Goal: Task Accomplishment & Management: Use online tool/utility

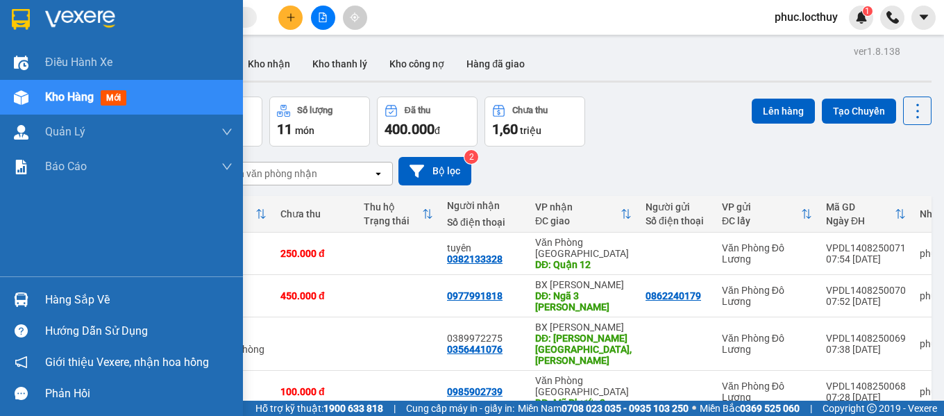
click at [62, 100] on span "Kho hàng" at bounding box center [69, 96] width 49 height 13
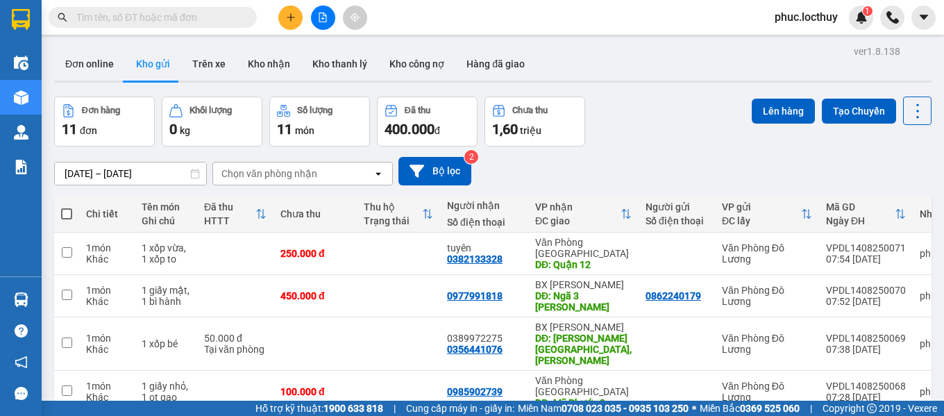
click at [339, 176] on div "Chọn văn phòng nhận" at bounding box center [293, 173] width 160 height 22
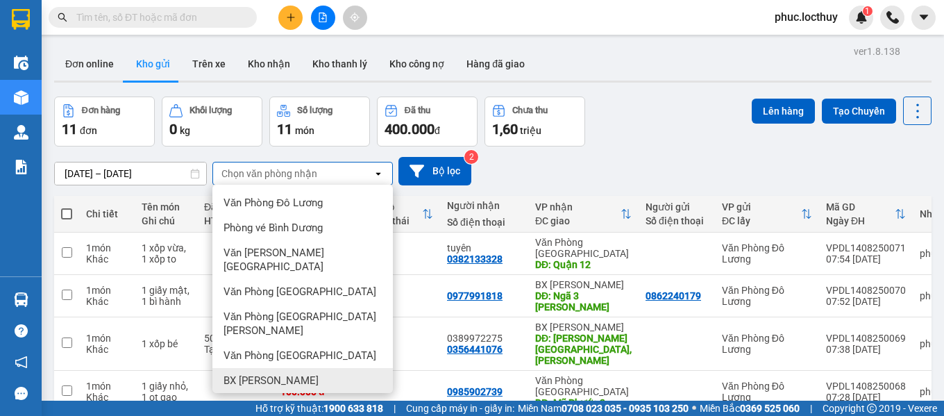
click at [280, 373] on span "BX [PERSON_NAME]" at bounding box center [270, 380] width 95 height 14
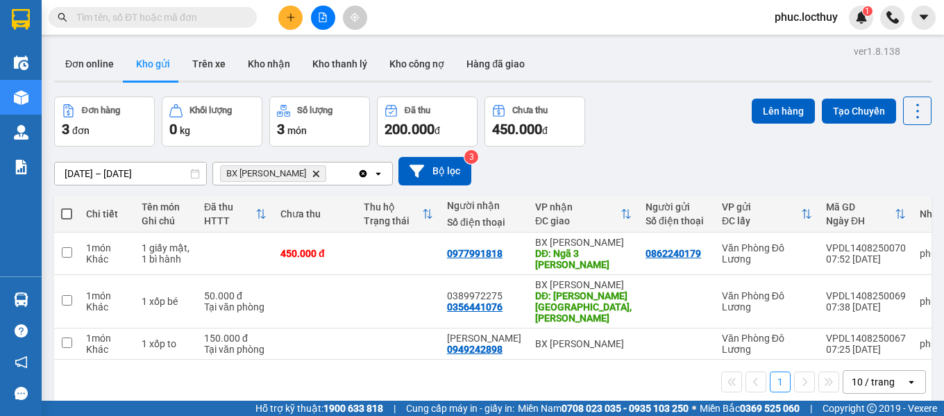
click at [64, 214] on span at bounding box center [66, 213] width 11 height 11
click at [67, 207] on input "checkbox" at bounding box center [67, 207] width 0 height 0
checkbox input "true"
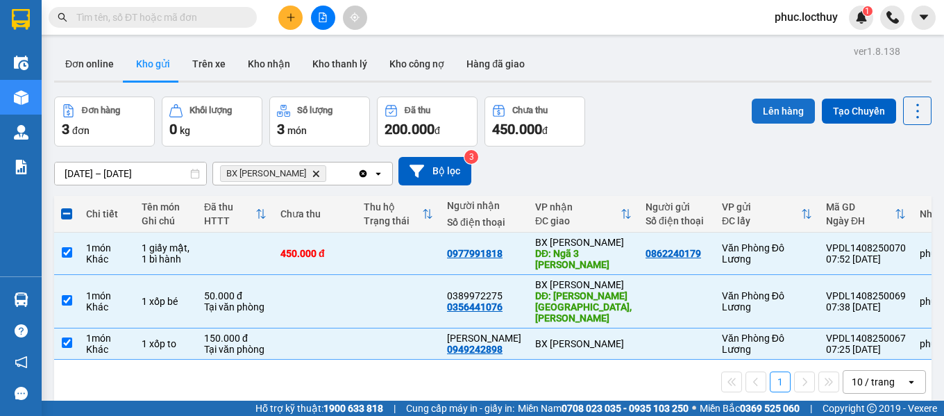
click at [765, 112] on button "Lên hàng" at bounding box center [782, 111] width 63 height 25
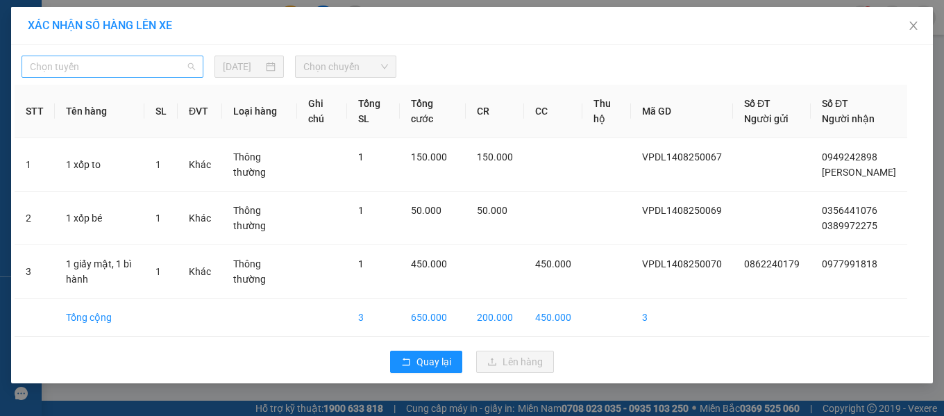
click at [143, 60] on span "Chọn tuyến" at bounding box center [112, 66] width 165 height 21
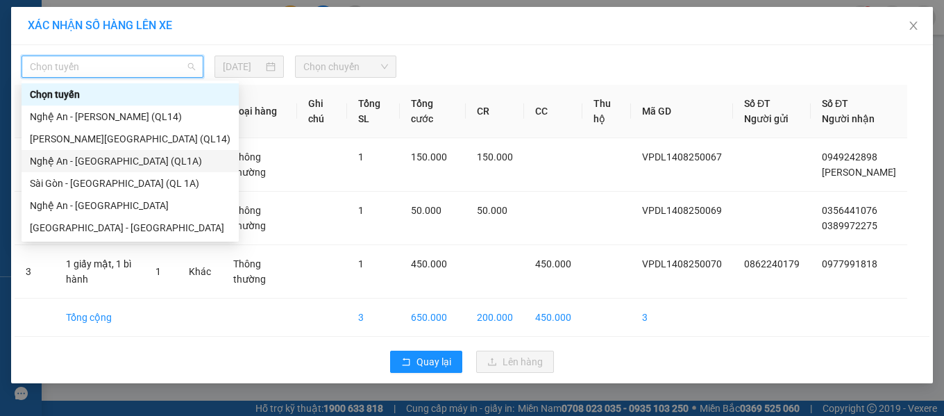
click at [110, 158] on div "Nghệ An - [GEOGRAPHIC_DATA] (QL1A)" at bounding box center [130, 160] width 200 height 15
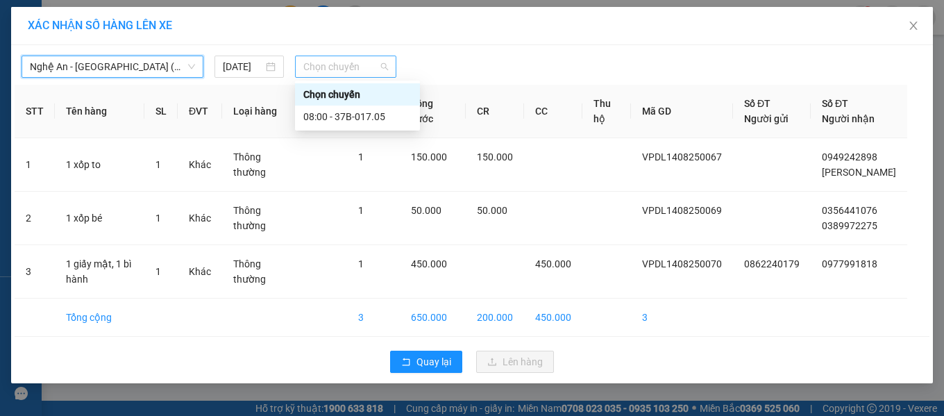
click at [320, 75] on span "Chọn chuyến" at bounding box center [345, 66] width 85 height 21
click at [337, 114] on div "08:00 - 37B-017.05" at bounding box center [357, 116] width 108 height 15
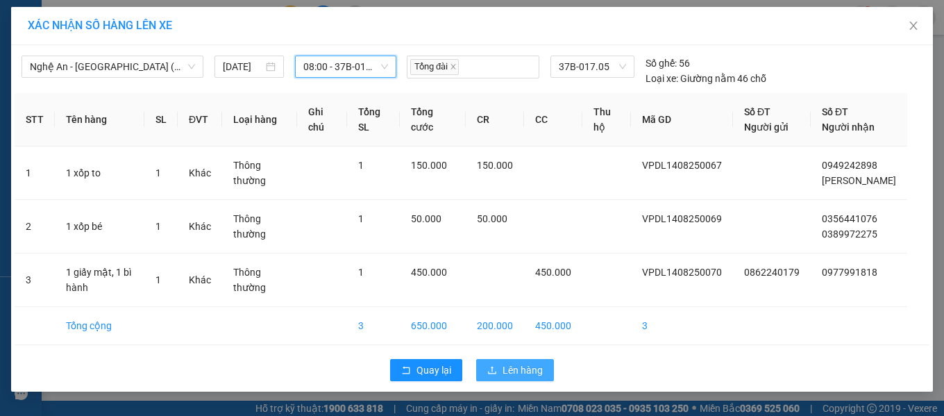
click at [529, 377] on span "Lên hàng" at bounding box center [522, 369] width 40 height 15
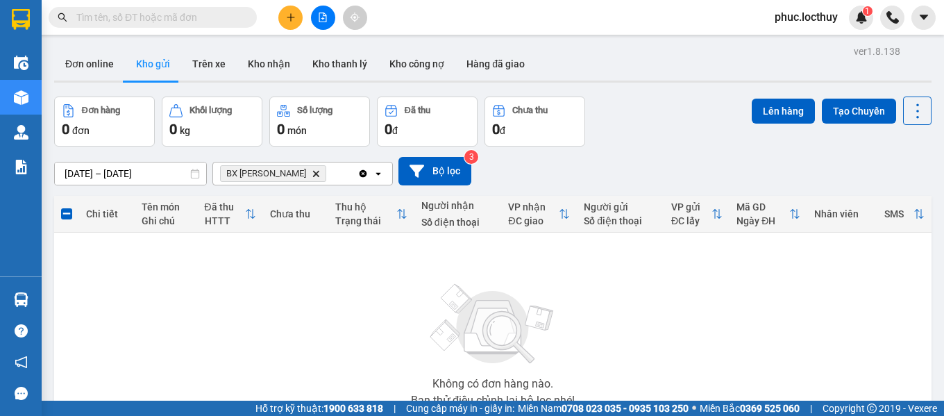
click at [312, 174] on icon "Delete" at bounding box center [316, 173] width 8 height 8
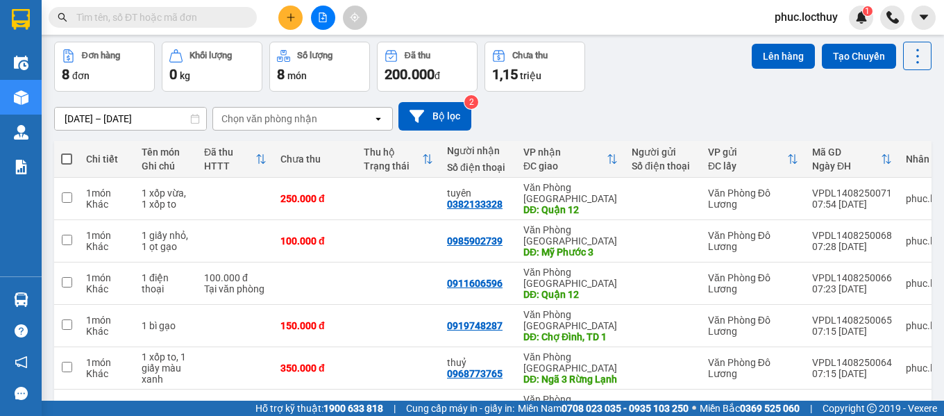
scroll to position [155, 0]
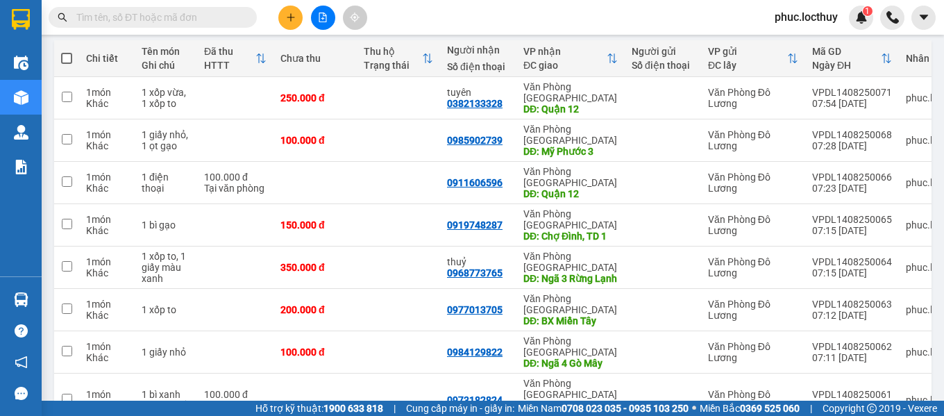
click at [70, 54] on span at bounding box center [66, 58] width 11 height 11
click at [67, 51] on input "checkbox" at bounding box center [67, 51] width 0 height 0
checkbox input "true"
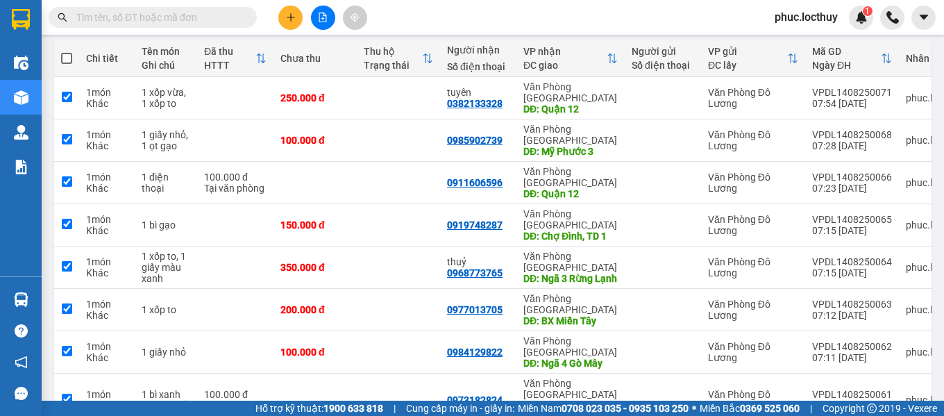
checkbox input "true"
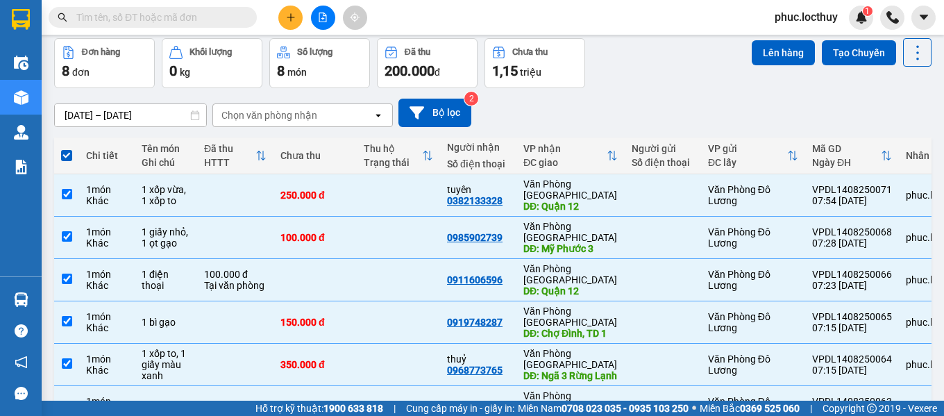
scroll to position [0, 0]
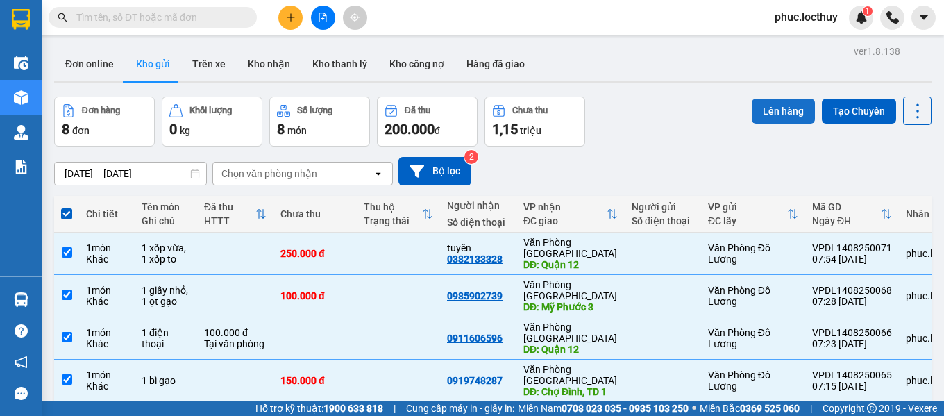
click at [758, 115] on button "Lên hàng" at bounding box center [782, 111] width 63 height 25
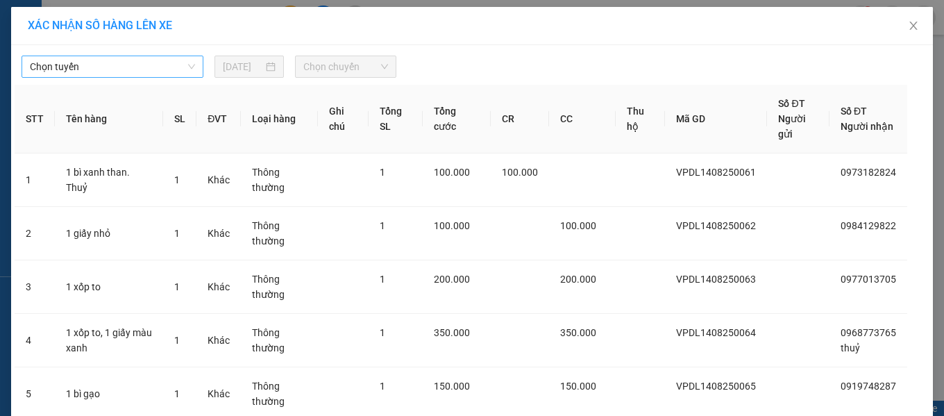
click at [133, 61] on span "Chọn tuyến" at bounding box center [112, 66] width 165 height 21
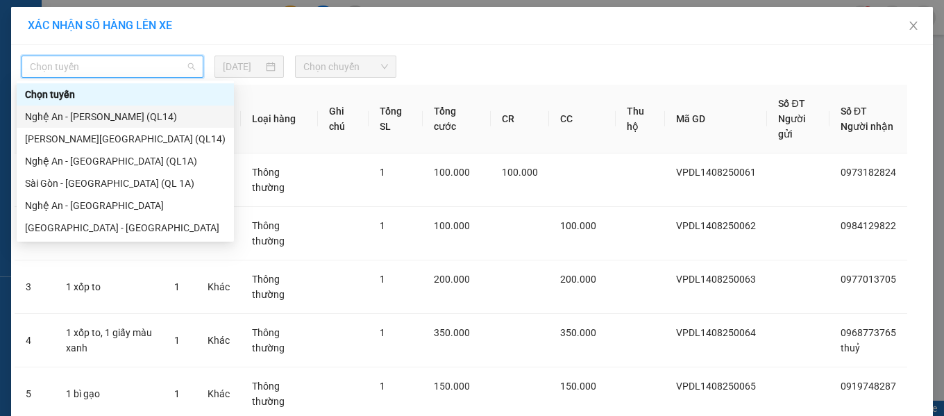
click at [77, 114] on div "Nghệ An - [PERSON_NAME] (QL14)" at bounding box center [125, 116] width 200 height 15
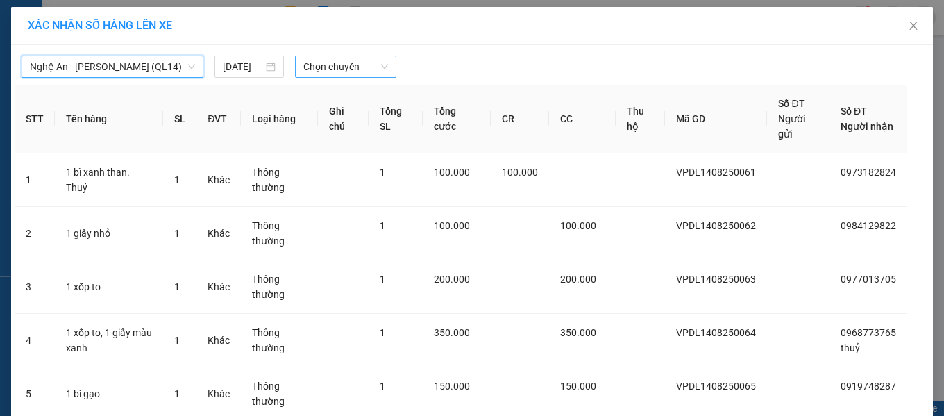
click at [316, 71] on span "Chọn chuyến" at bounding box center [345, 66] width 85 height 21
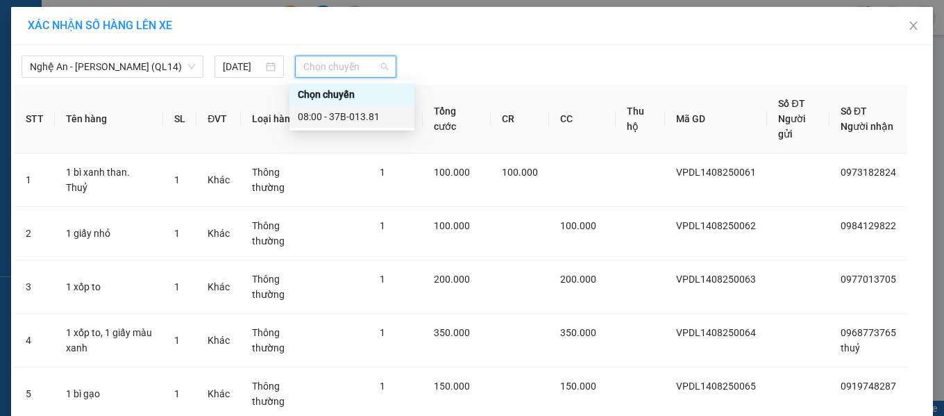
click at [348, 117] on div "08:00 - 37B-013.81" at bounding box center [352, 116] width 108 height 15
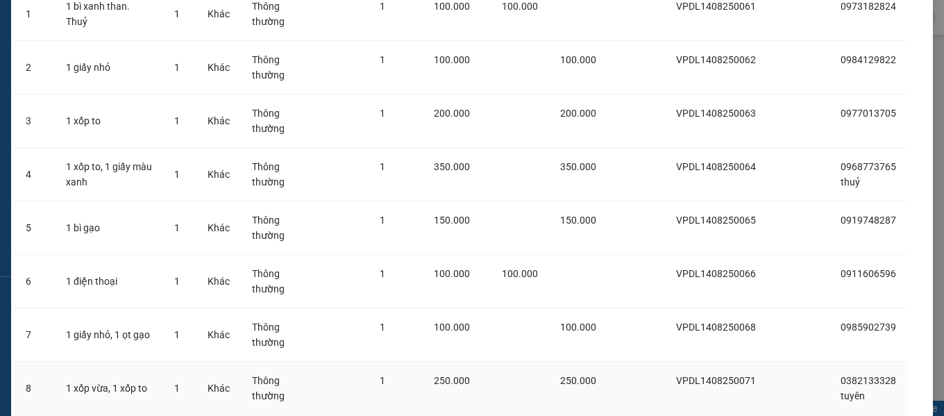
scroll to position [275, 0]
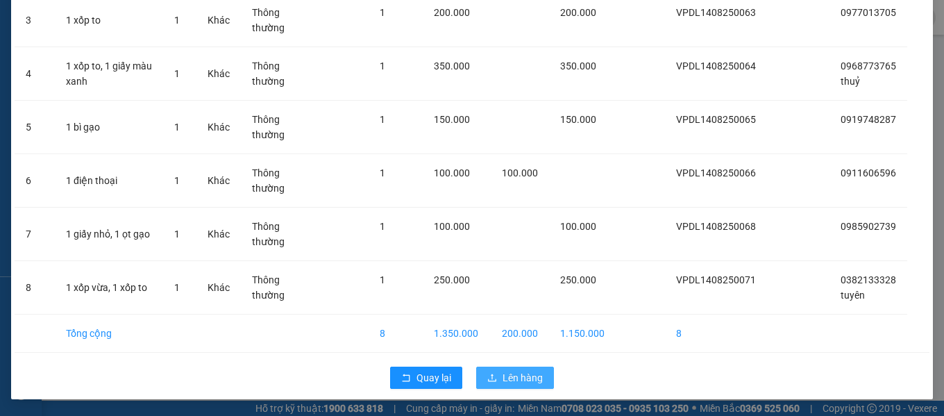
click at [487, 376] on icon "upload" at bounding box center [492, 378] width 10 height 10
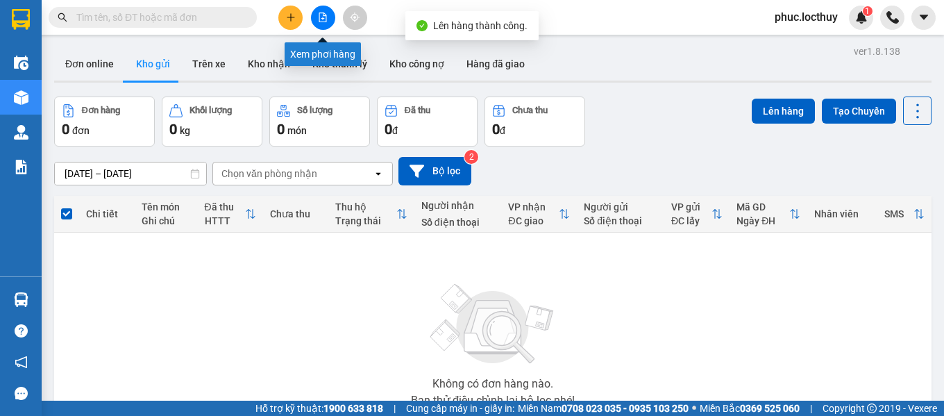
click at [319, 21] on icon "file-add" at bounding box center [323, 17] width 8 height 10
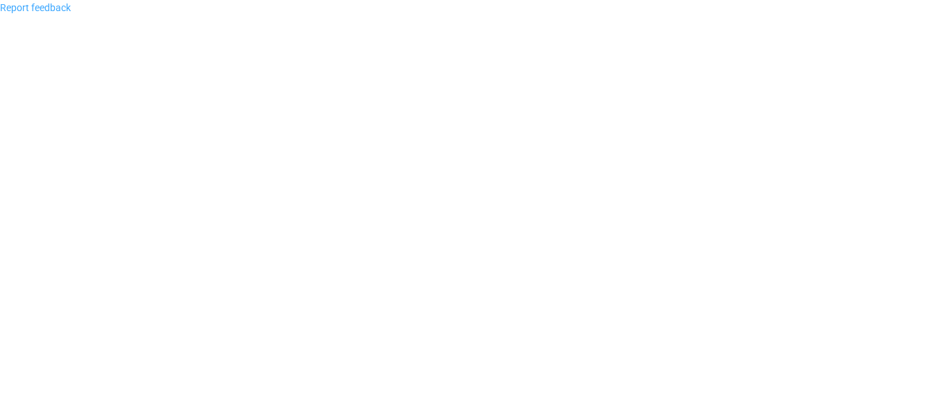
click at [53, 11] on link "Report feedback" at bounding box center [35, 7] width 71 height 11
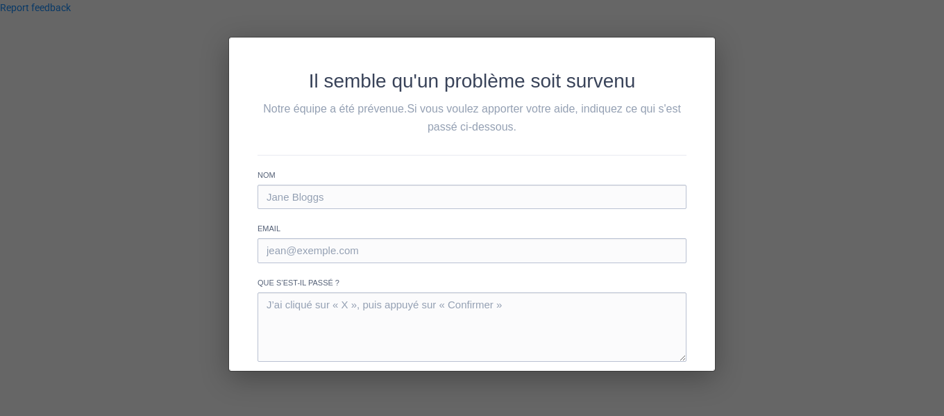
click at [767, 51] on div "Il semble qu'un problème soit survenu Notre équipe a été prévenue. Si vous voul…" at bounding box center [472, 208] width 944 height 416
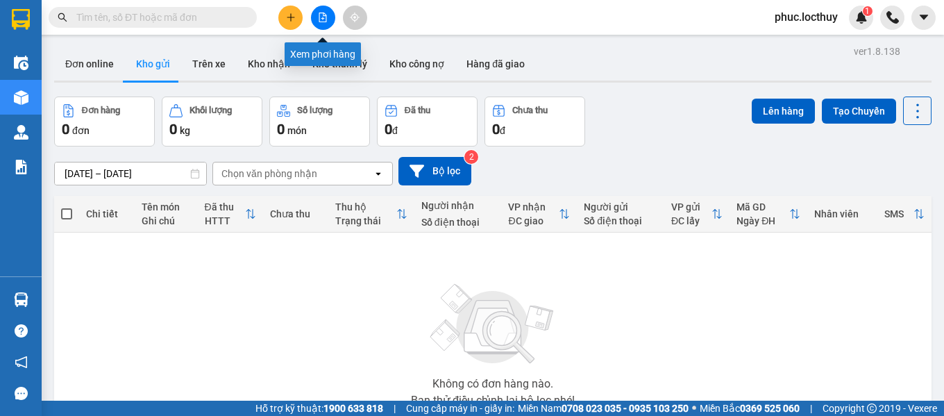
click at [316, 21] on button at bounding box center [323, 18] width 24 height 24
click at [317, 24] on button at bounding box center [323, 18] width 24 height 24
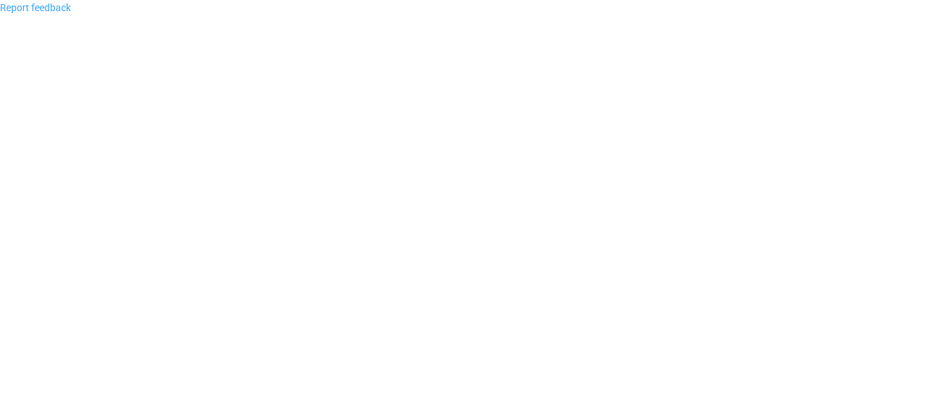
click at [47, 8] on link "Report feedback" at bounding box center [35, 7] width 71 height 11
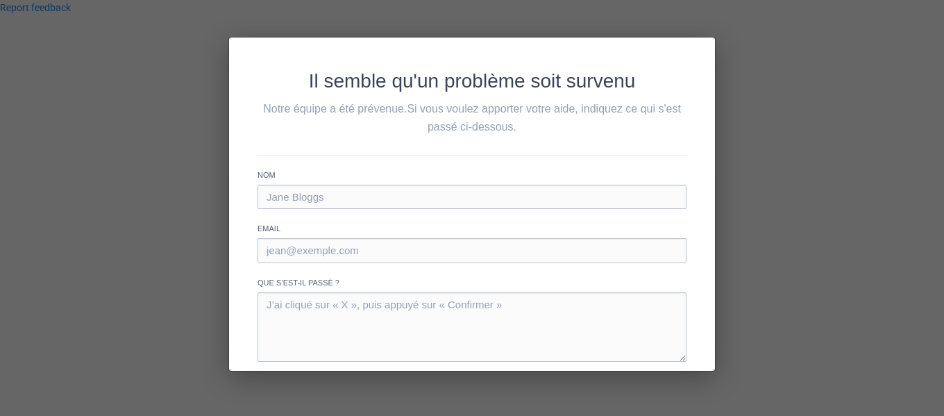
click at [859, 125] on div "Il semble qu'un problème soit survenu Notre équipe a été prévenue. Si vous voul…" at bounding box center [472, 208] width 944 height 416
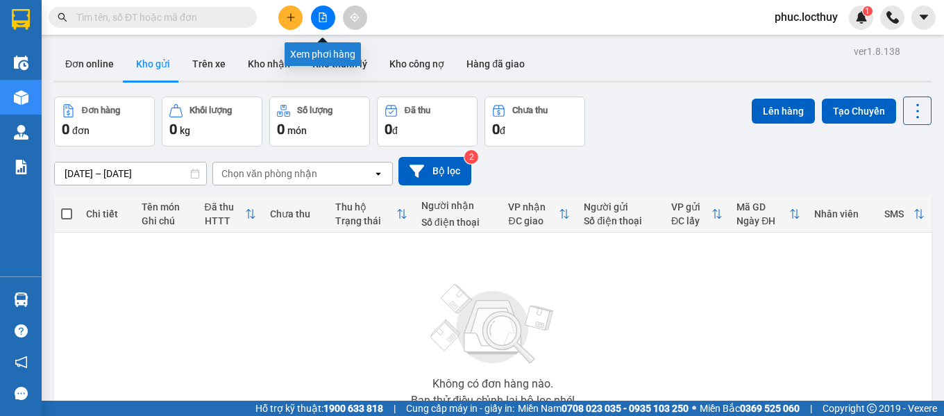
click at [325, 23] on button at bounding box center [323, 18] width 24 height 24
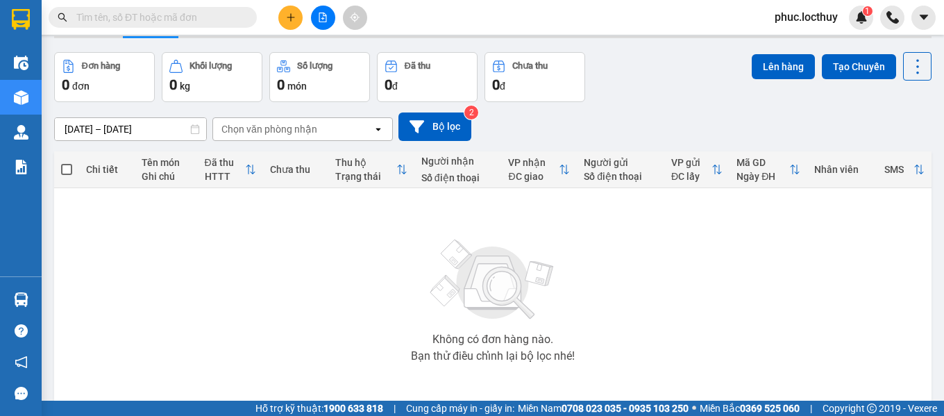
scroll to position [69, 0]
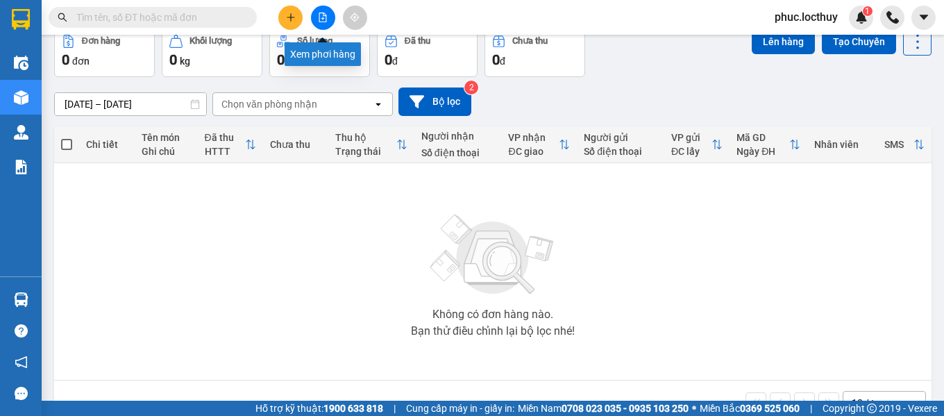
click at [318, 16] on icon "file-add" at bounding box center [323, 17] width 10 height 10
